Goal: Transaction & Acquisition: Purchase product/service

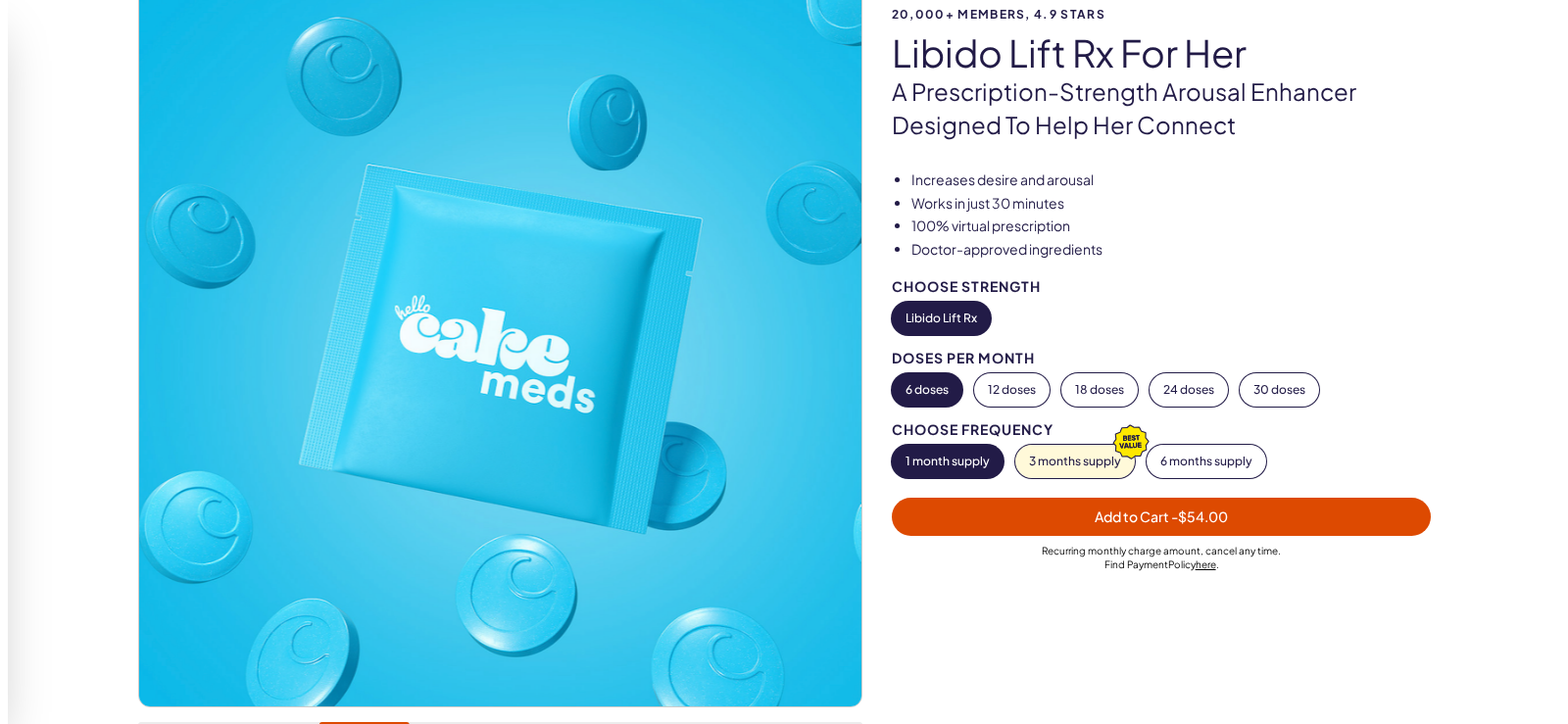
scroll to position [196, 0]
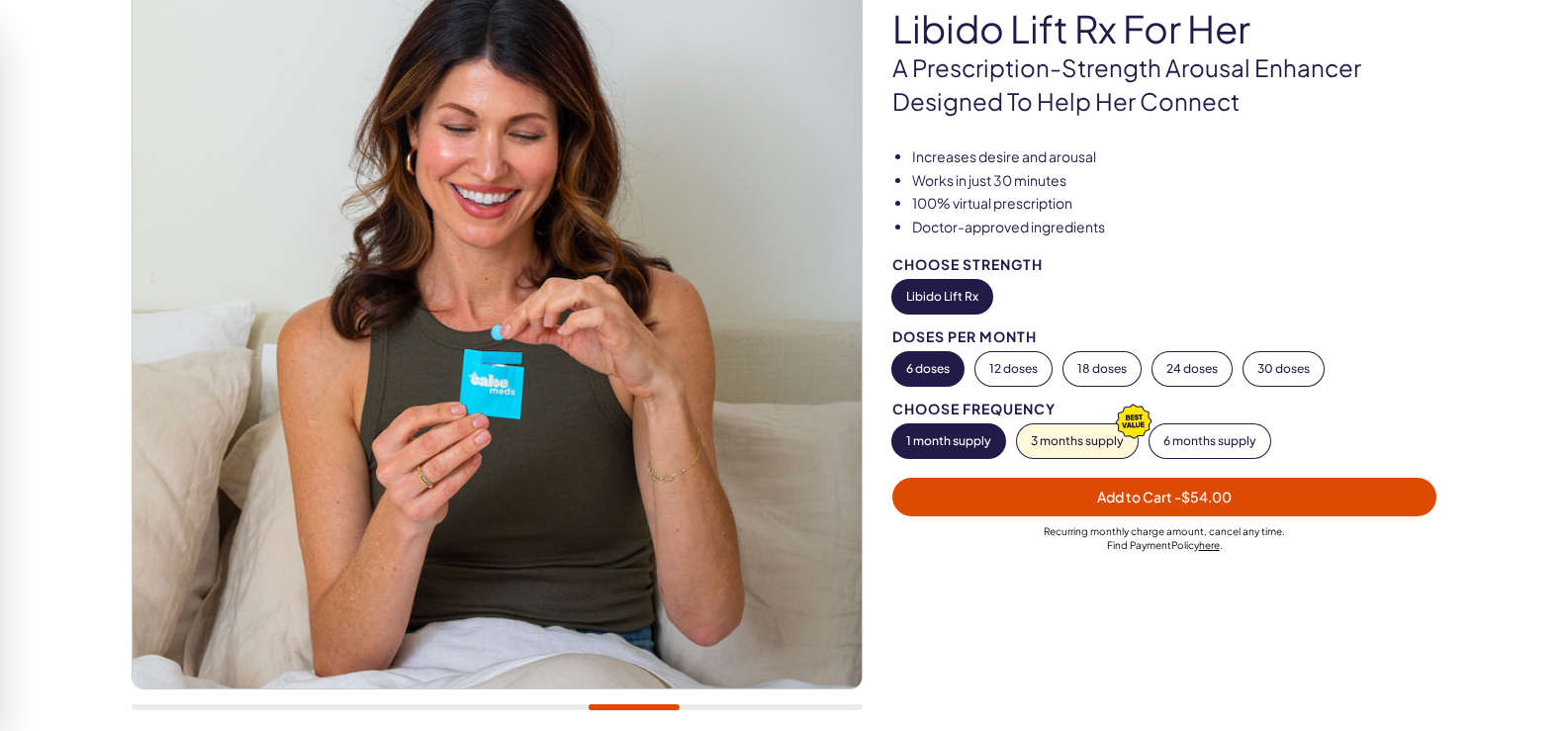
click at [1163, 494] on span "Add to Cart - $54.00" at bounding box center [1164, 497] width 134 height 18
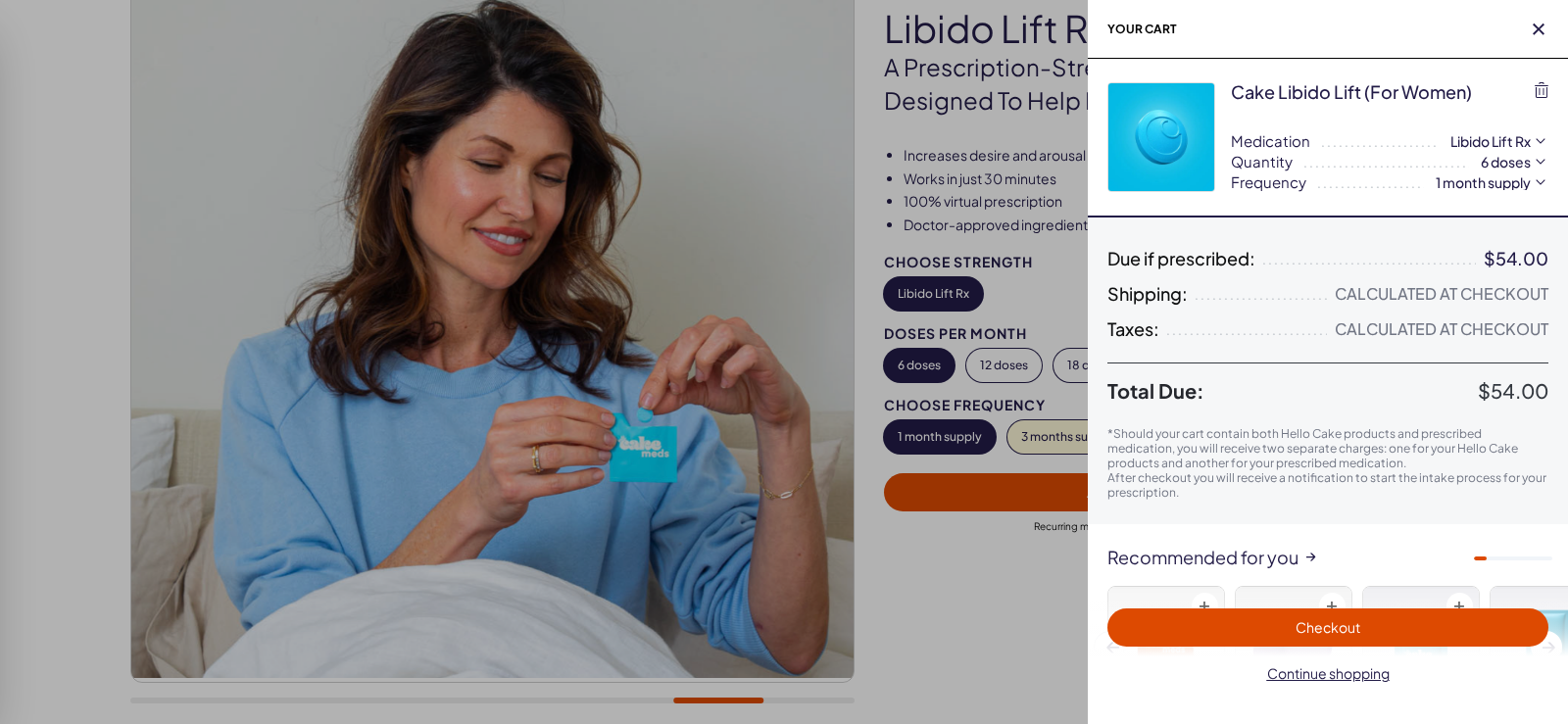
scroll to position [0, 0]
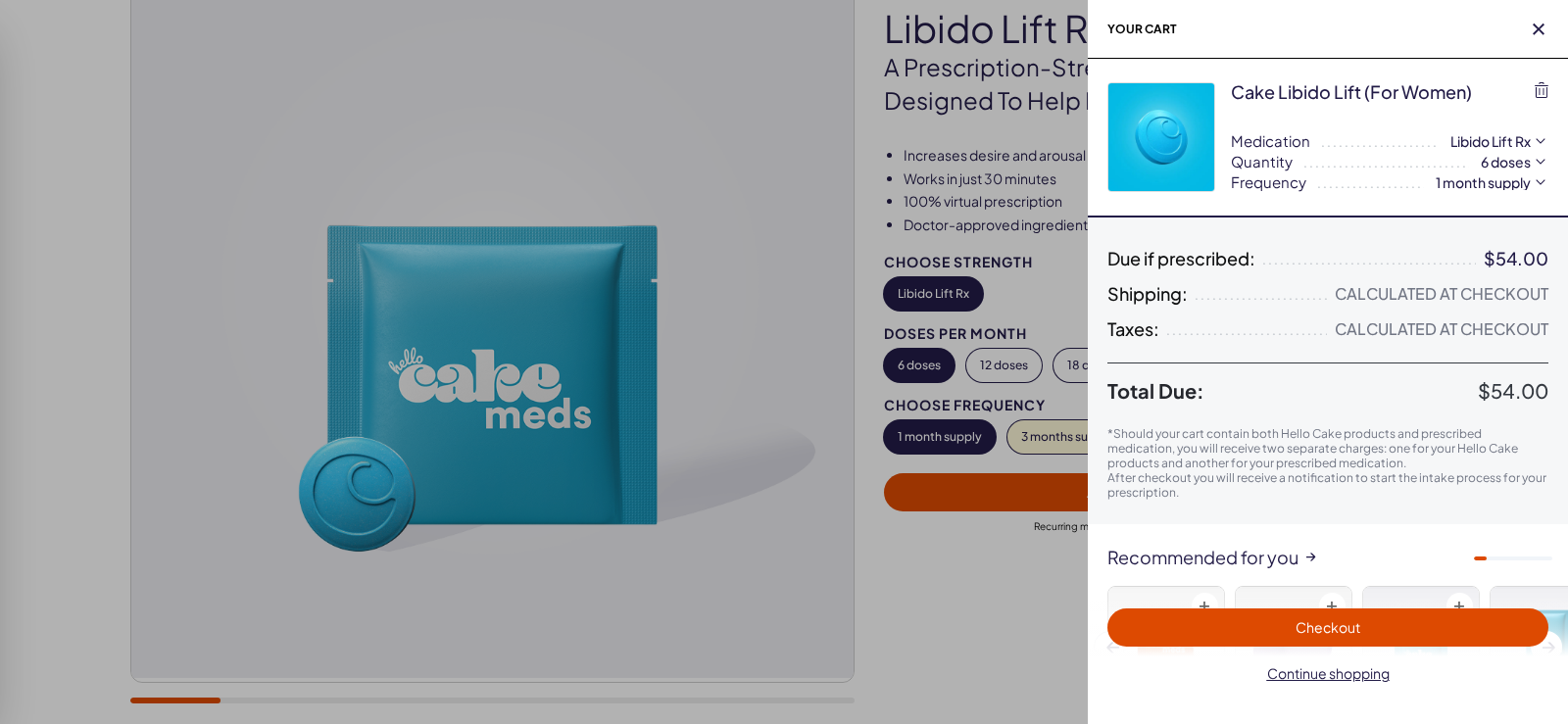
click at [1329, 632] on span "Checkout" at bounding box center [1328, 628] width 65 height 18
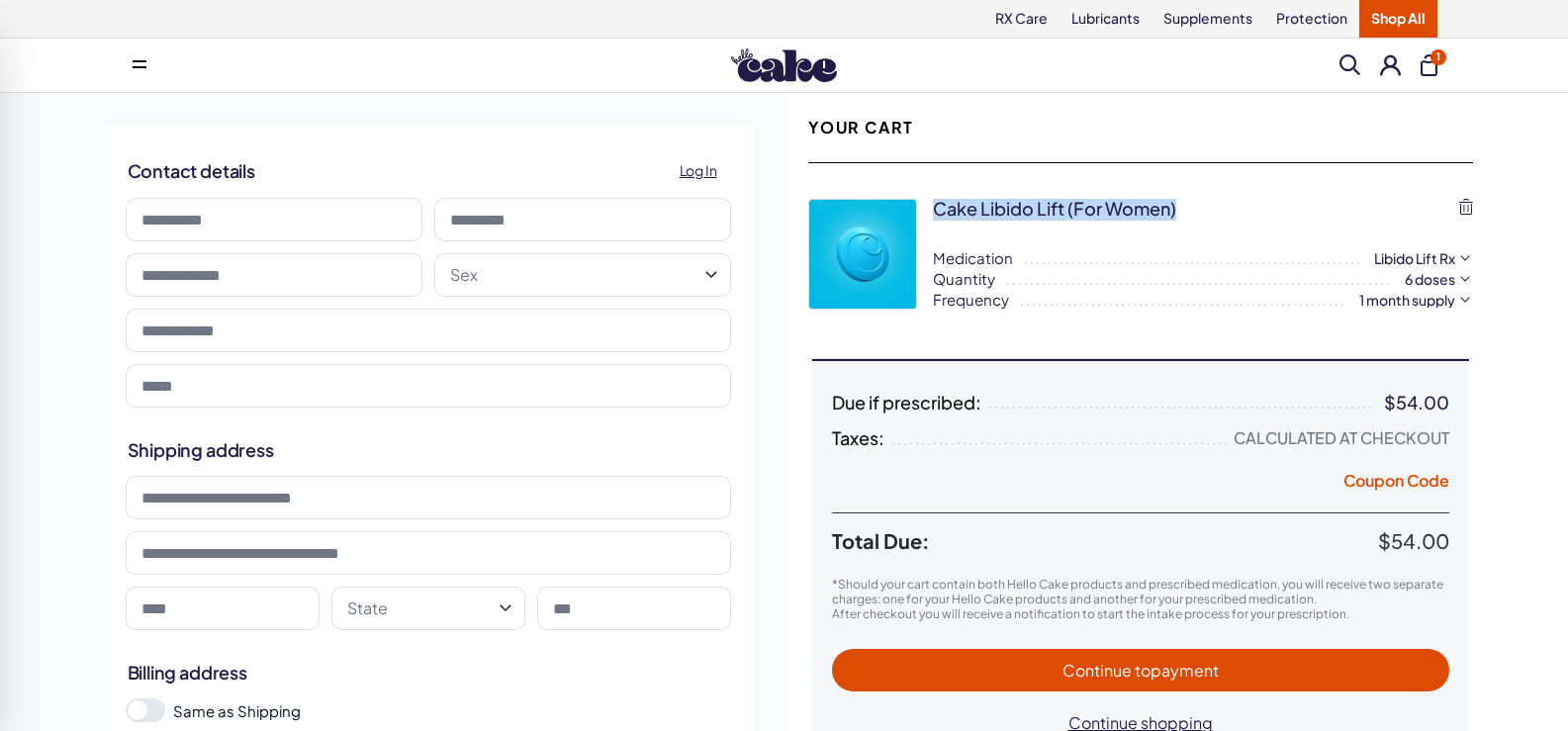
drag, startPoint x: 934, startPoint y: 209, endPoint x: 1189, endPoint y: 216, distance: 255.1
click at [1189, 216] on div "Cake Libido Lift (for Women)" at bounding box center [1203, 211] width 540 height 25
copy div "Cake Libido Lift (for Women)"
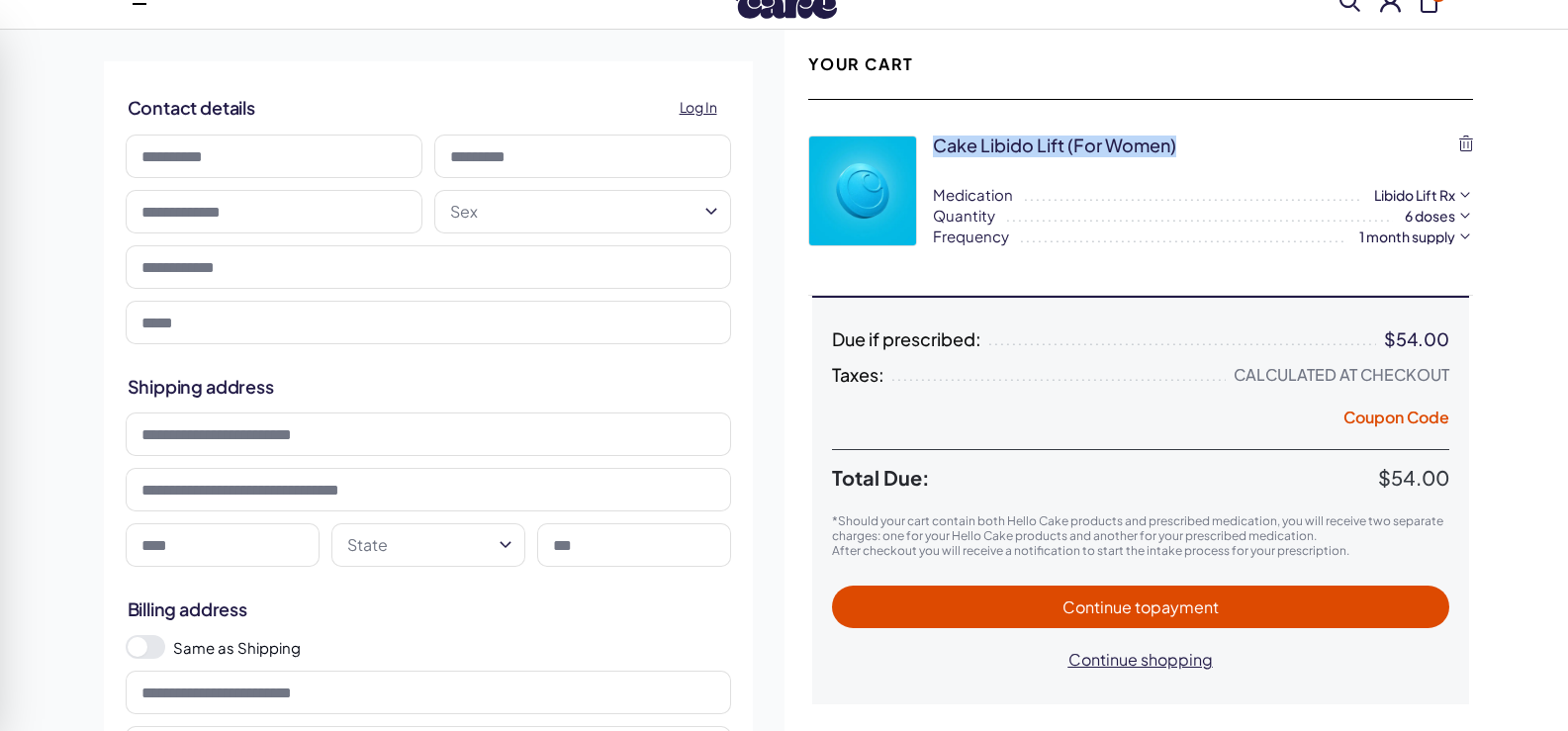
scroll to position [99, 0]
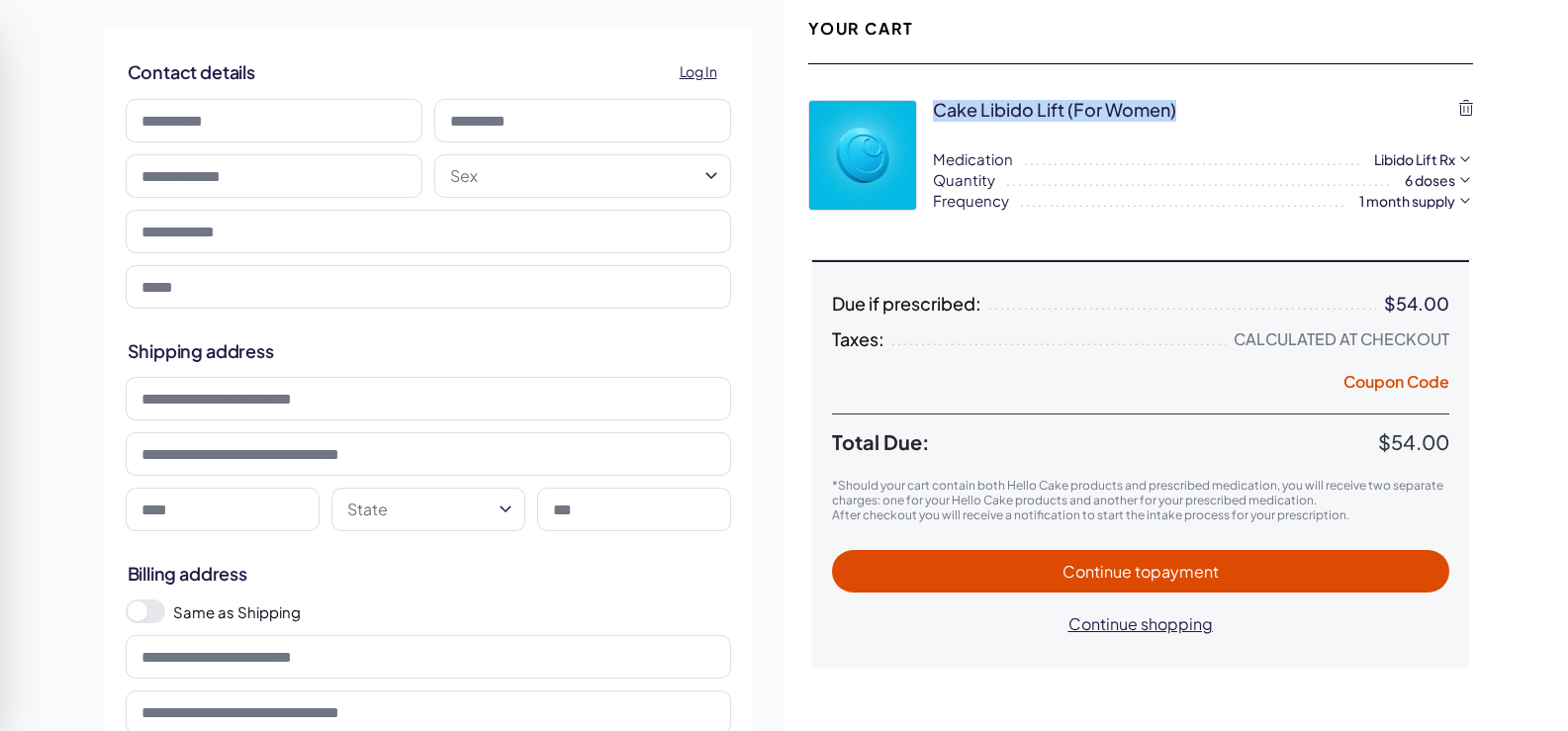
click at [1146, 573] on span "to payment" at bounding box center [1177, 571] width 84 height 21
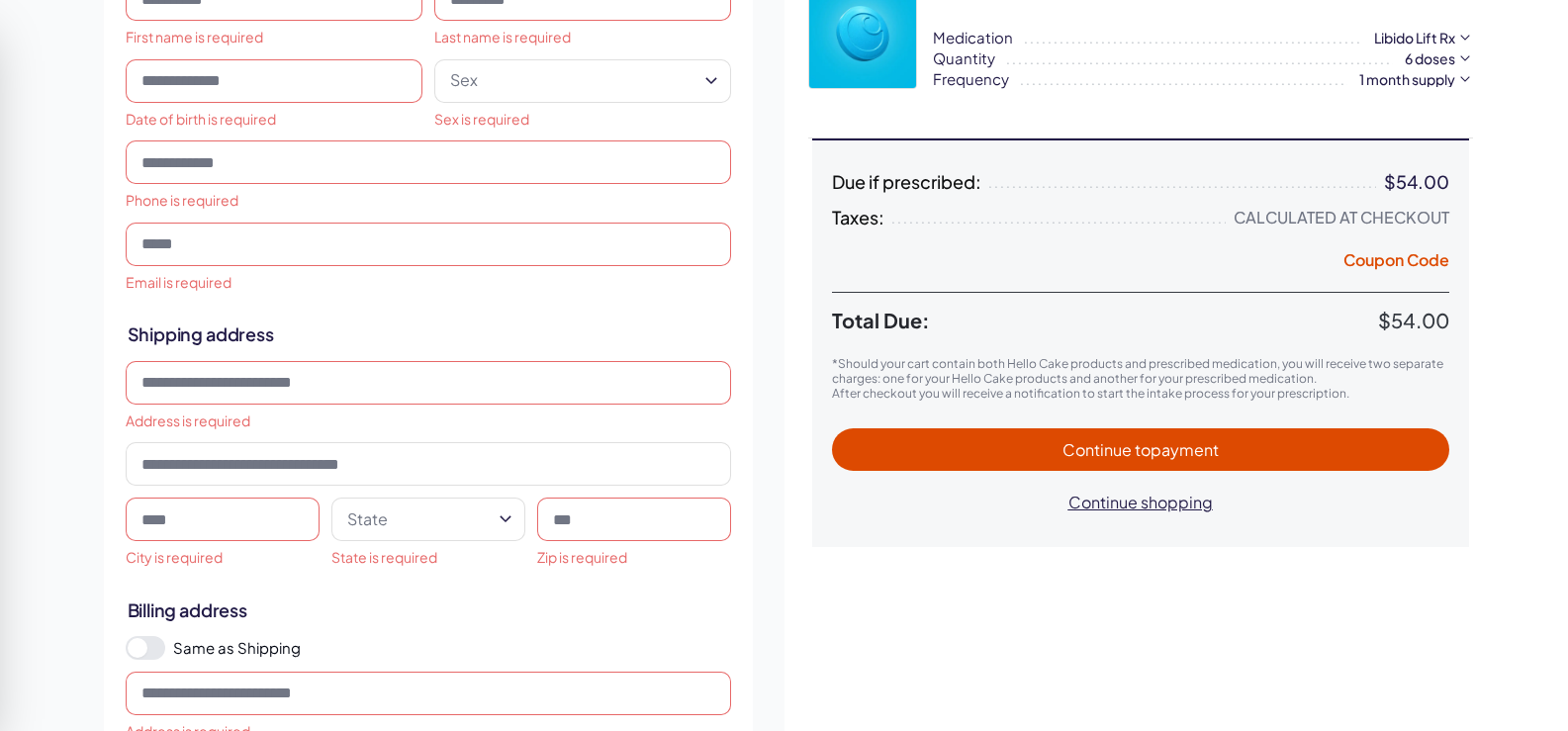
scroll to position [0, 0]
